Goal: Find contact information: Find contact information

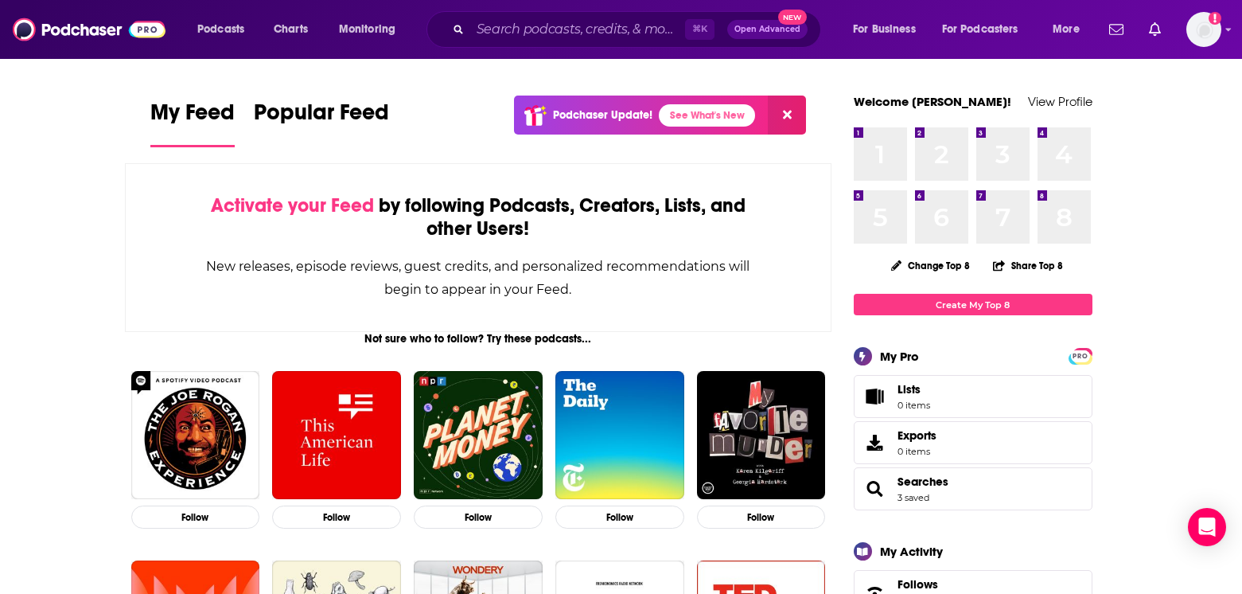
click at [537, 54] on div "Podcasts Charts Monitoring ⌘ K Open Advanced New For Business For Podcasters Mo…" at bounding box center [621, 29] width 1242 height 59
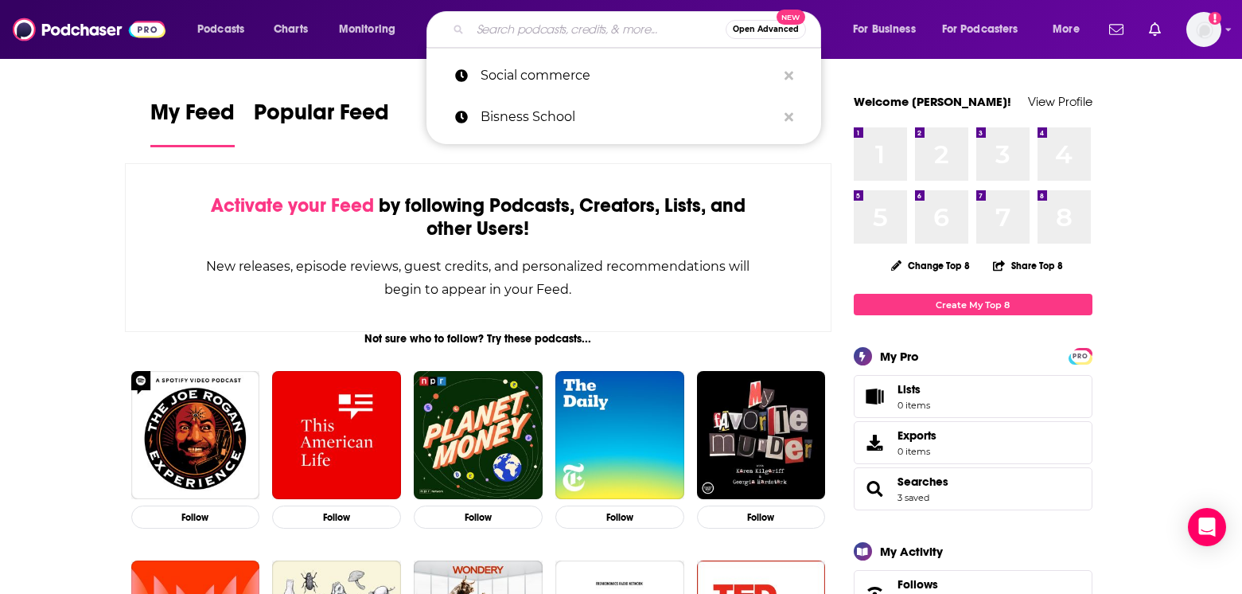
click at [537, 39] on input "Search podcasts, credits, & more..." at bounding box center [597, 29] width 255 height 25
click at [529, 37] on input "Search podcasts, credits, & more..." at bounding box center [597, 29] width 255 height 25
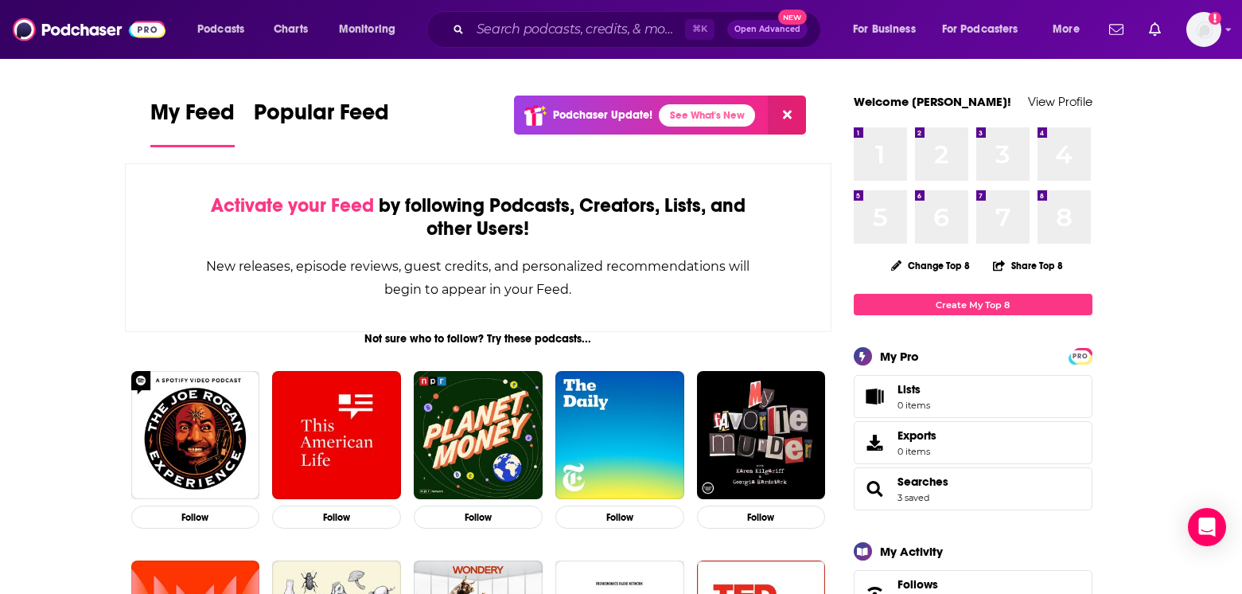
click at [538, 56] on div "Podcasts Charts Monitoring ⌘ K Open Advanced New For Business For Podcasters Mo…" at bounding box center [621, 29] width 1242 height 59
click at [536, 35] on input "Search podcasts, credits, & more..." at bounding box center [577, 29] width 215 height 25
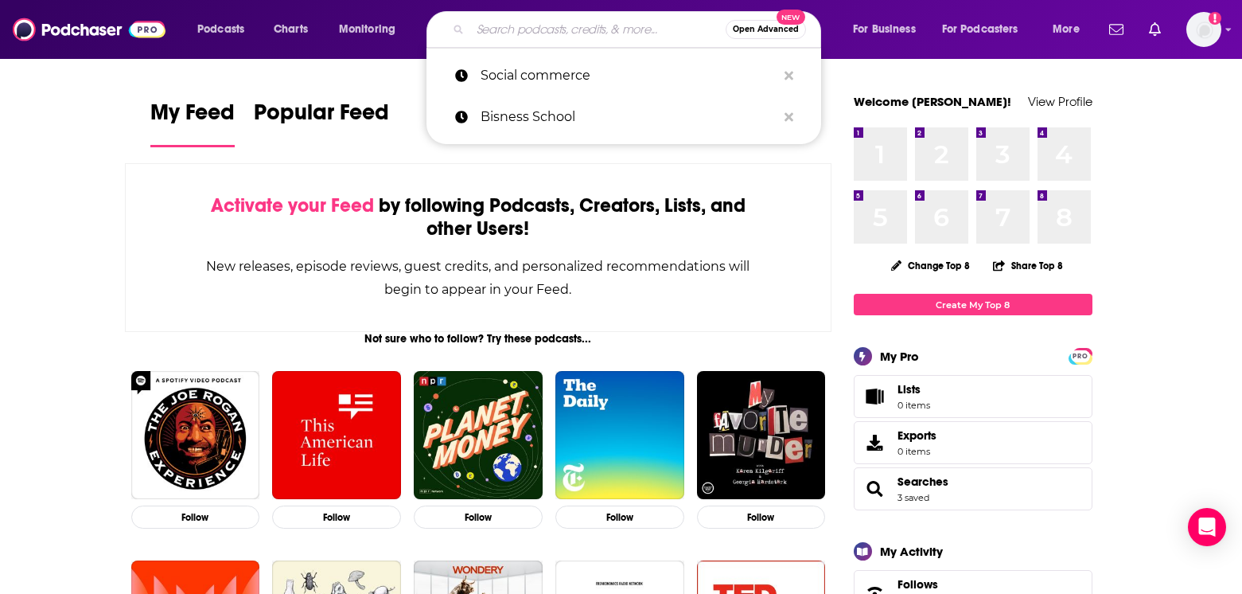
click at [520, 39] on input "Search podcasts, credits, & more..." at bounding box center [597, 29] width 255 height 25
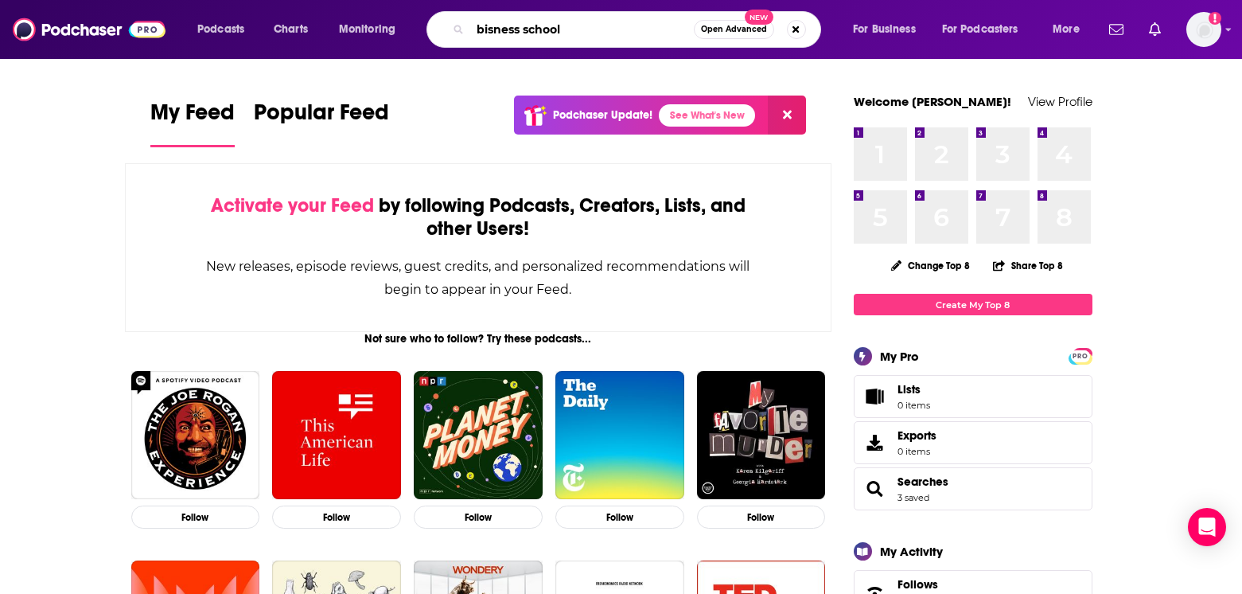
type input "bisness school"
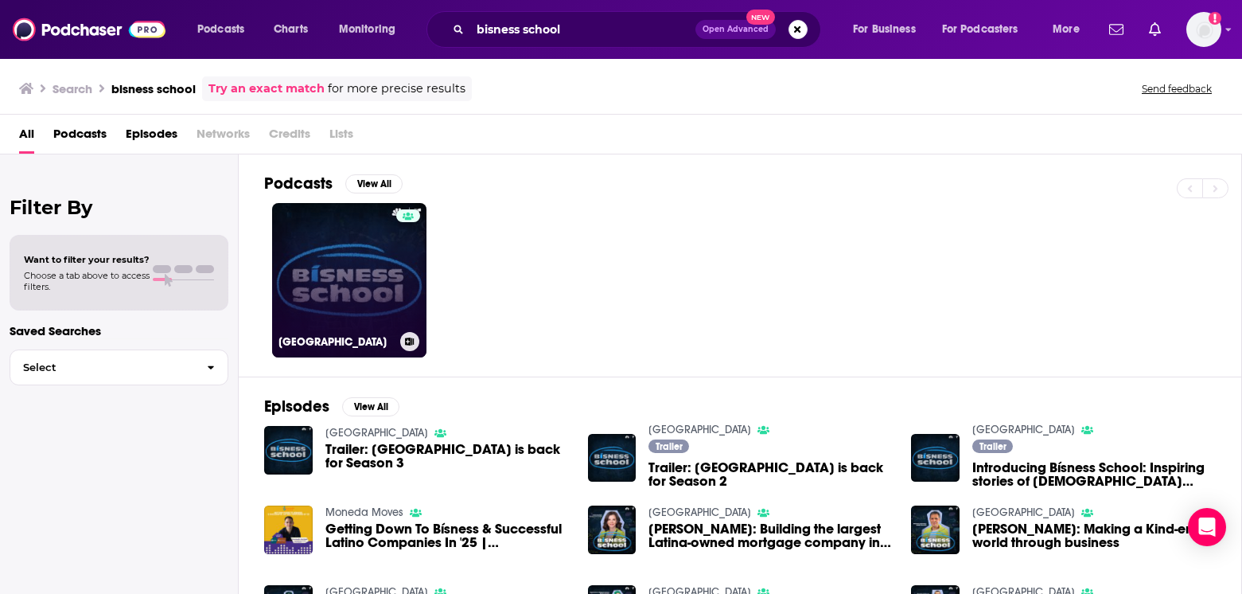
click at [361, 254] on link "[GEOGRAPHIC_DATA]" at bounding box center [349, 280] width 154 height 154
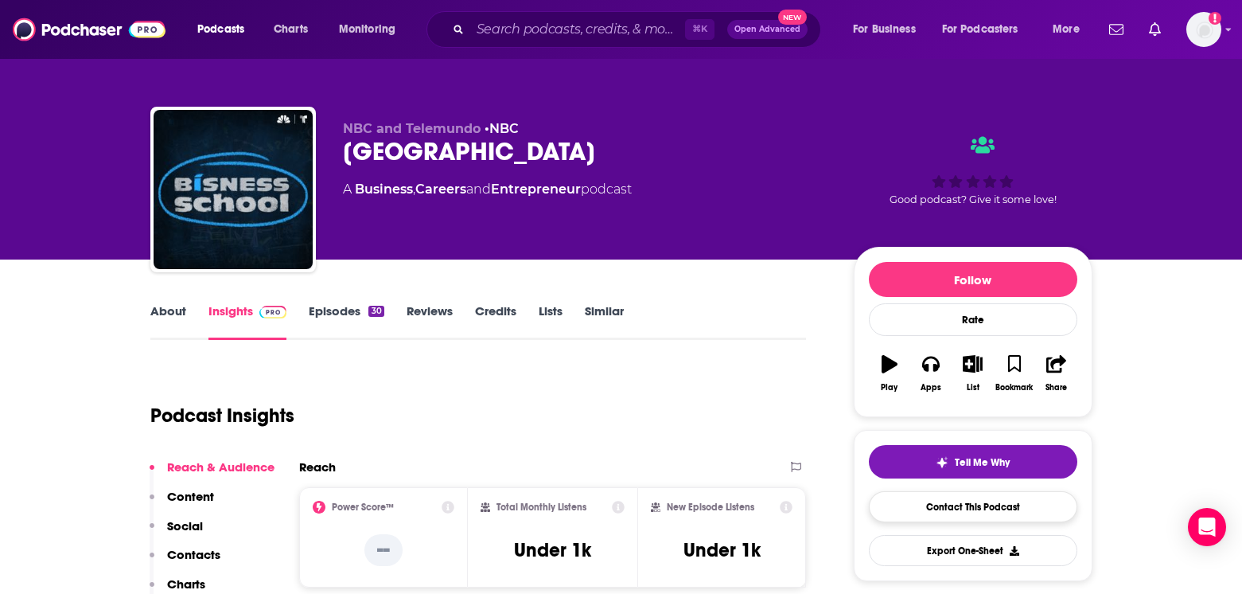
click at [936, 505] on link "Contact This Podcast" at bounding box center [973, 506] width 209 height 31
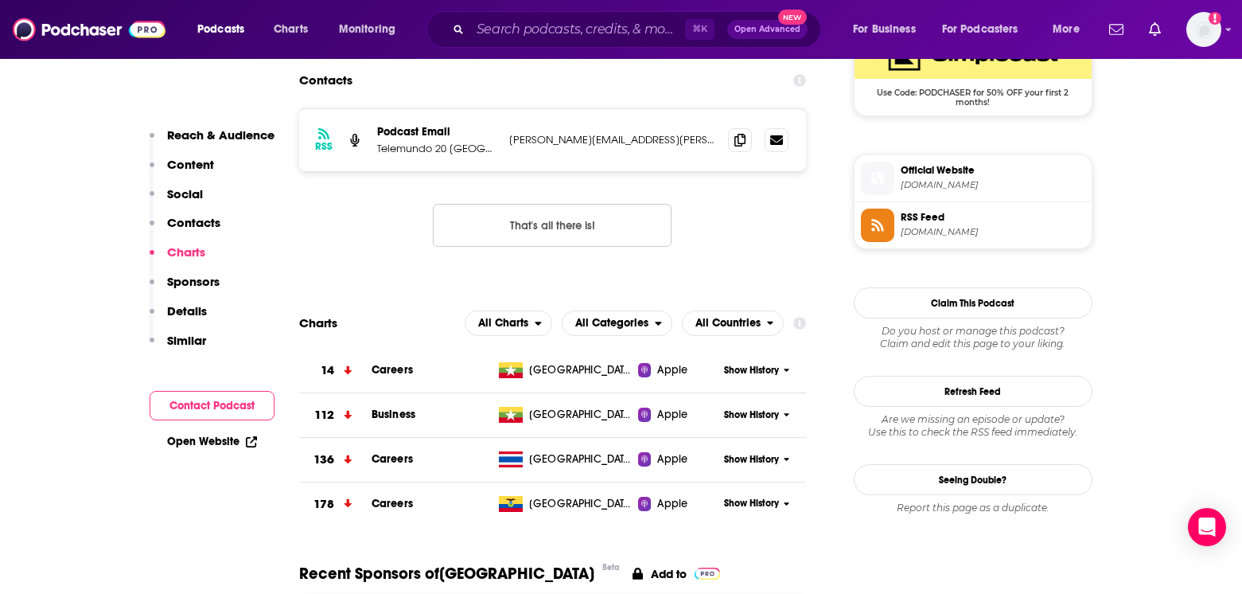
scroll to position [1049, 0]
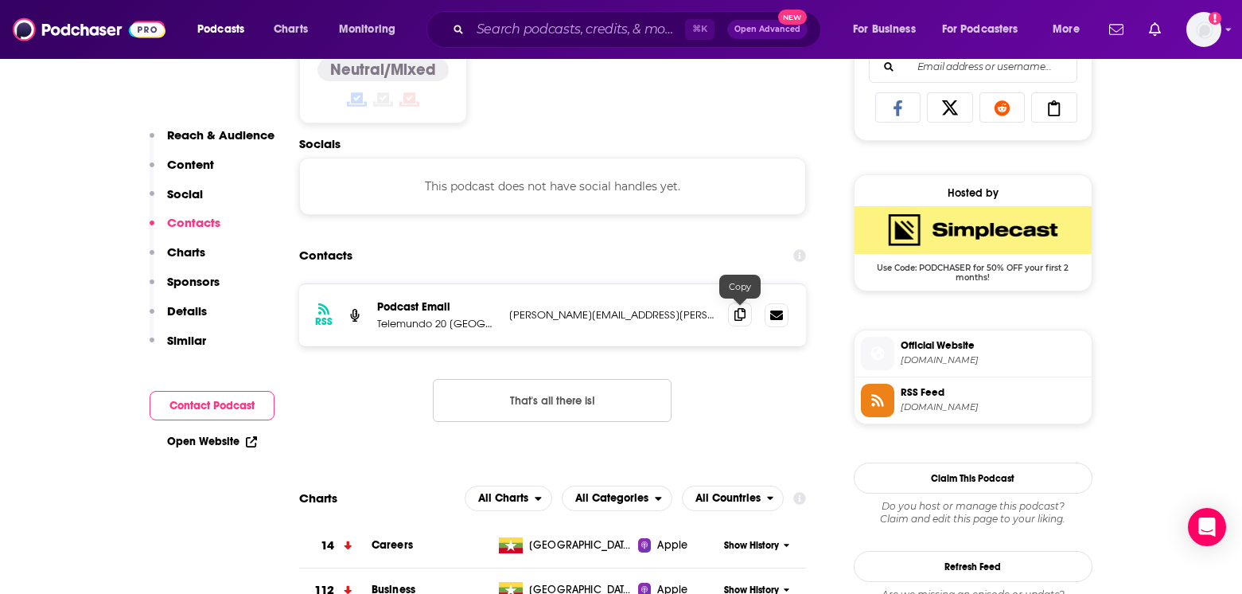
click at [738, 322] on span at bounding box center [740, 314] width 24 height 24
